Goal: Ask a question

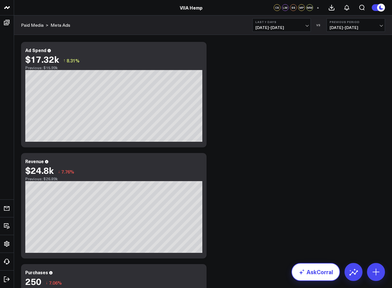
click at [313, 270] on link "AskCorral" at bounding box center [315, 272] width 49 height 18
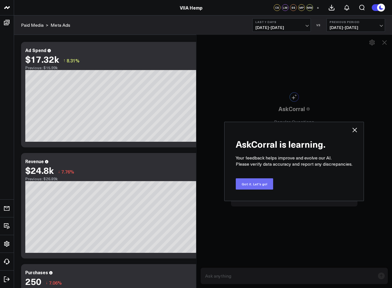
click at [254, 183] on button "Got it. Let's go!" at bounding box center [254, 183] width 37 height 11
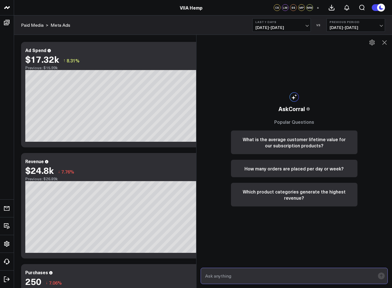
click at [244, 279] on input "text" at bounding box center [290, 275] width 172 height 10
type input "what is our CAC over the last 3 days"
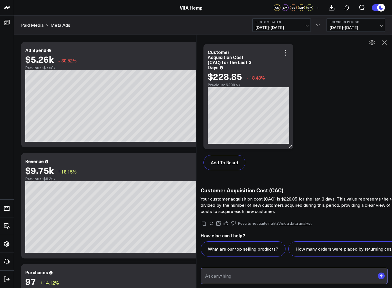
scroll to position [499, 0]
click at [248, 280] on input "text" at bounding box center [290, 275] width 172 height 10
type input "now over the last 30 days"
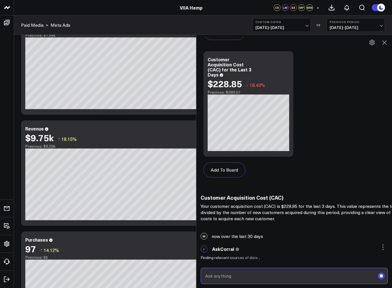
scroll to position [49, 0]
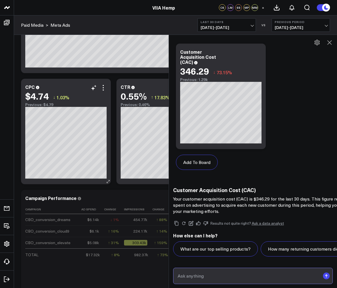
scroll to position [673, 0]
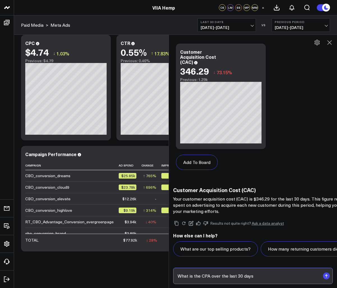
type input "What is the CPA over the last 30 days"
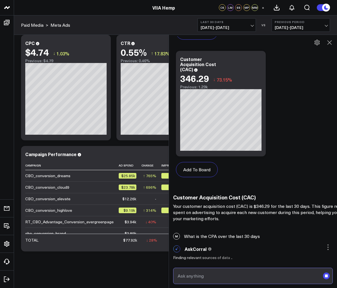
scroll to position [1118, 0]
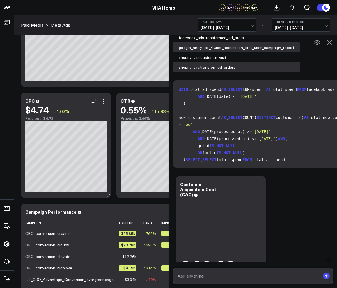
scroll to position [613, 0]
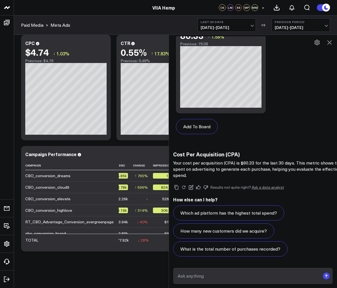
scroll to position [0, 10]
click at [333, 43] on icon at bounding box center [329, 42] width 7 height 7
